Goal: Check status: Check status

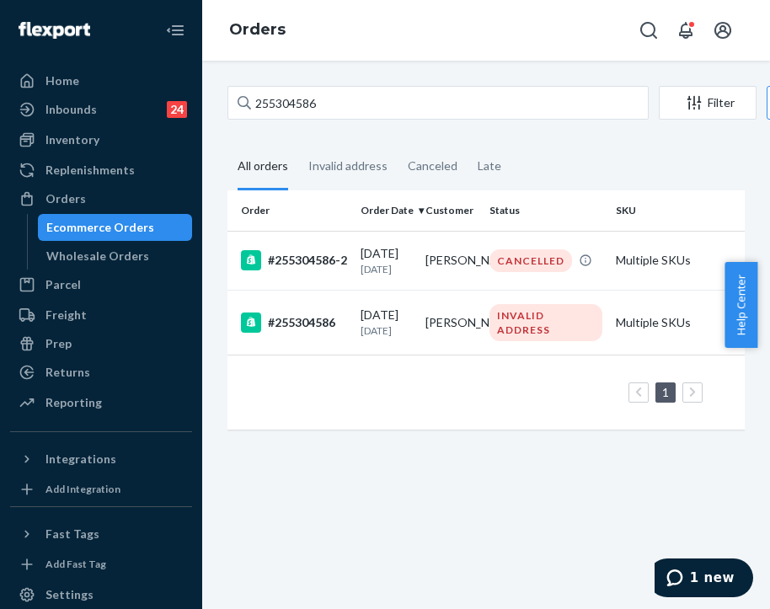
click at [339, 95] on input "255304586" at bounding box center [437, 103] width 421 height 34
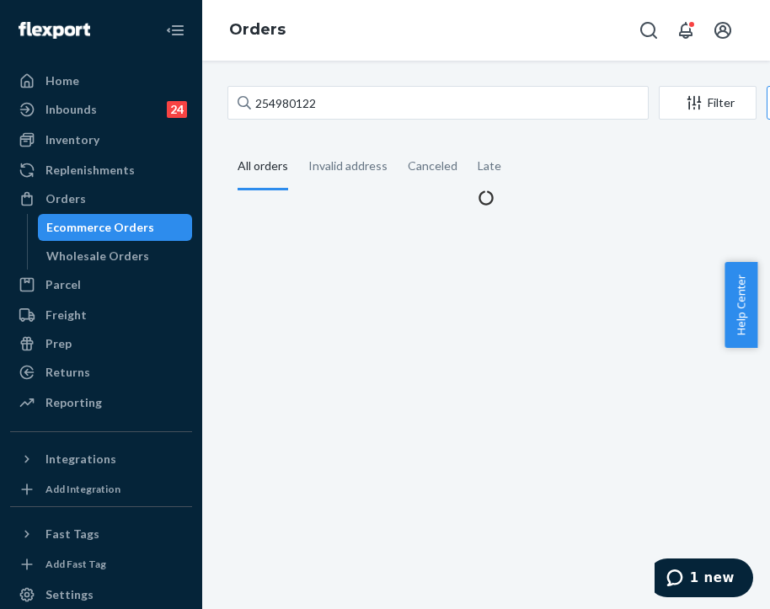
type input "254980122"
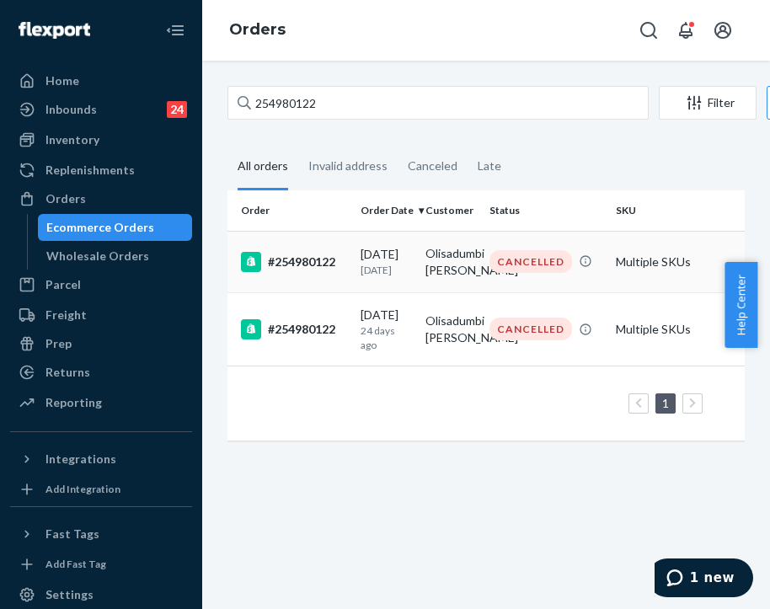
click at [393, 259] on div "[DATE] [DATE]" at bounding box center [386, 261] width 51 height 31
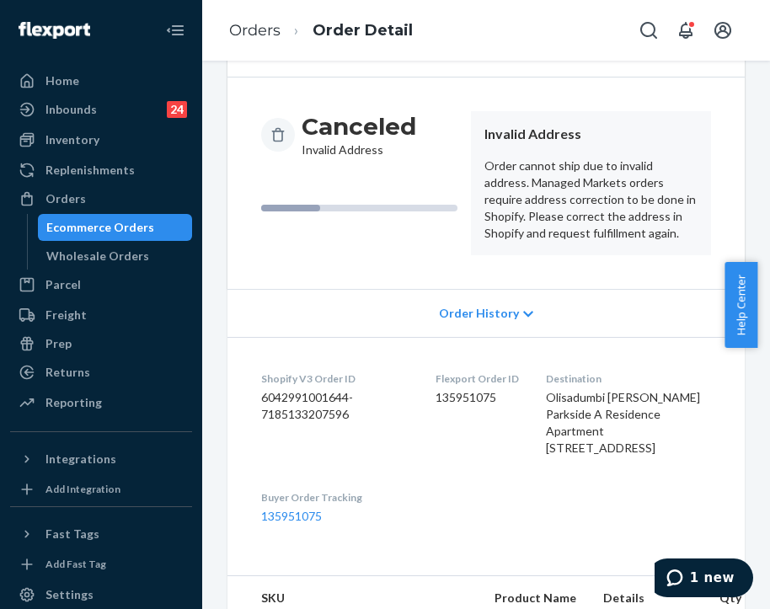
scroll to position [168, 0]
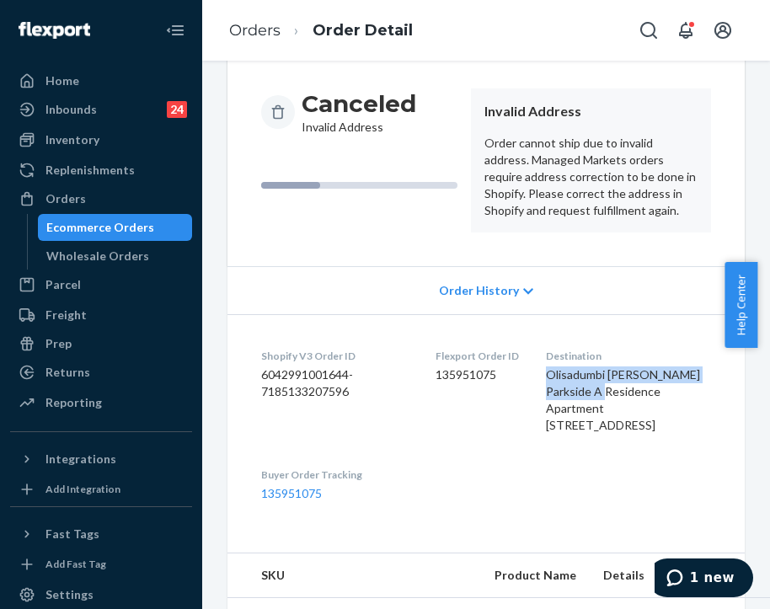
drag, startPoint x: 687, startPoint y: 393, endPoint x: 560, endPoint y: 374, distance: 128.7
click at [560, 374] on dl "Shopify V3 Order ID 6042991001644-7185133207596 Flexport Order ID 135951075 Des…" at bounding box center [485, 425] width 517 height 222
copy span "Olisadumbi [PERSON_NAME] Parkside A Residence"
click at [586, 384] on span "Olisadumbi [PERSON_NAME] Parkside A Residence Apartment [STREET_ADDRESS]" at bounding box center [623, 399] width 154 height 65
drag, startPoint x: 564, startPoint y: 394, endPoint x: 695, endPoint y: 394, distance: 130.6
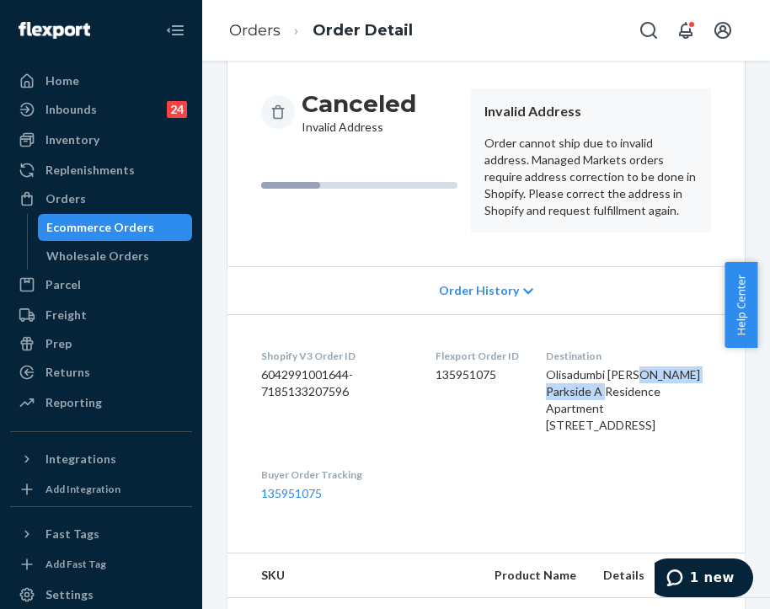
click at [695, 394] on div "Olisadumbi [PERSON_NAME] Parkside A Residence Apartment [STREET_ADDRESS]" at bounding box center [628, 399] width 165 height 67
drag, startPoint x: 606, startPoint y: 451, endPoint x: 558, endPoint y: 390, distance: 77.4
click at [558, 390] on dl "Shopify V3 Order ID 6042991001644-7185133207596 Flexport Order ID 135951075 Des…" at bounding box center [485, 425] width 517 height 222
copy span "Parkside A Residence Apartment [STREET_ADDRESS]"
